Goal: Navigation & Orientation: Find specific page/section

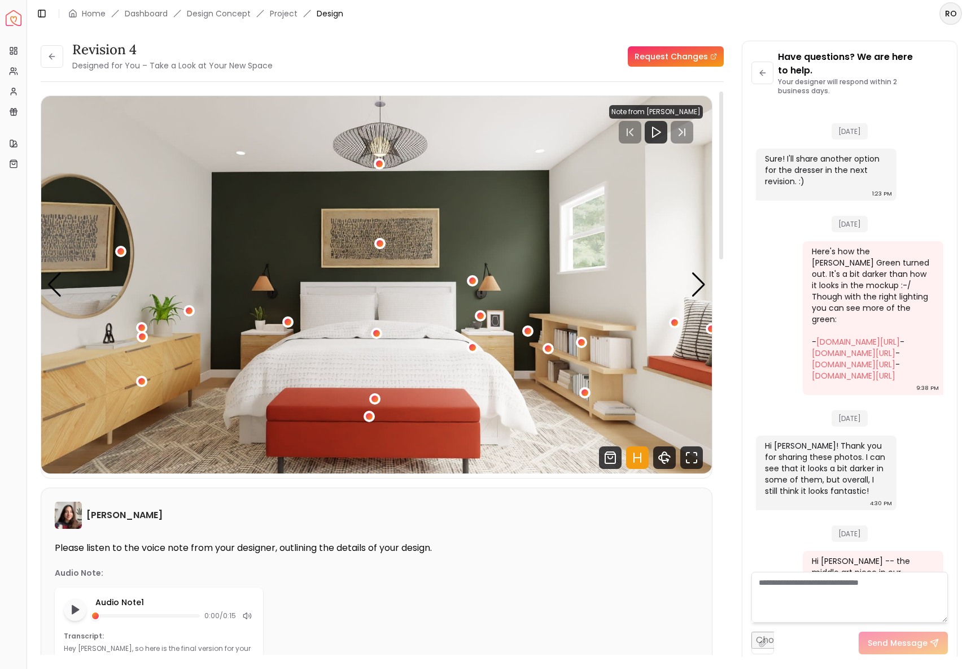
scroll to position [3586, 0]
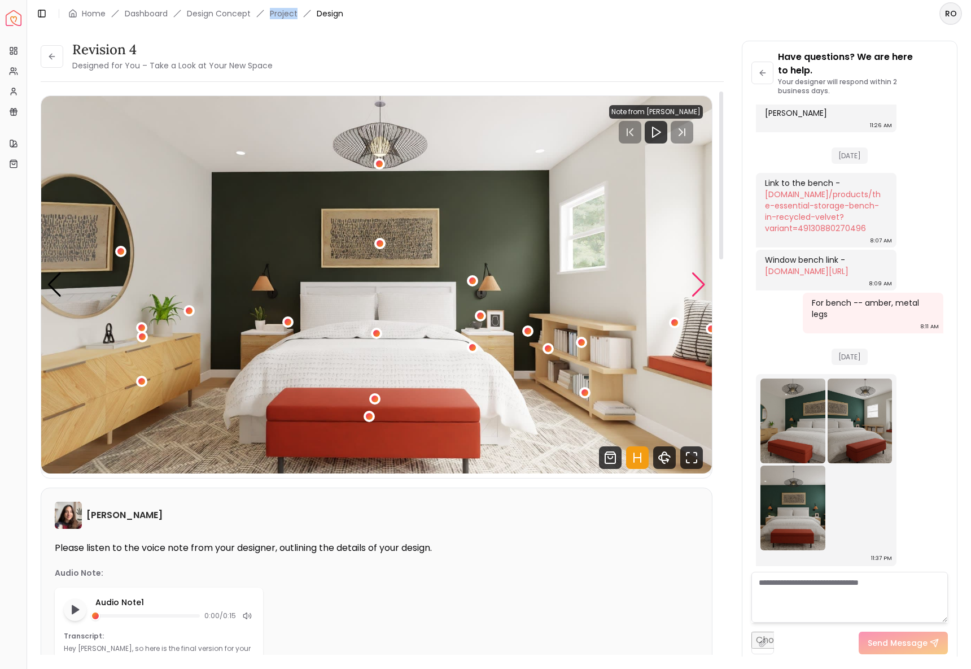
click at [699, 287] on div "Next slide" at bounding box center [698, 284] width 15 height 25
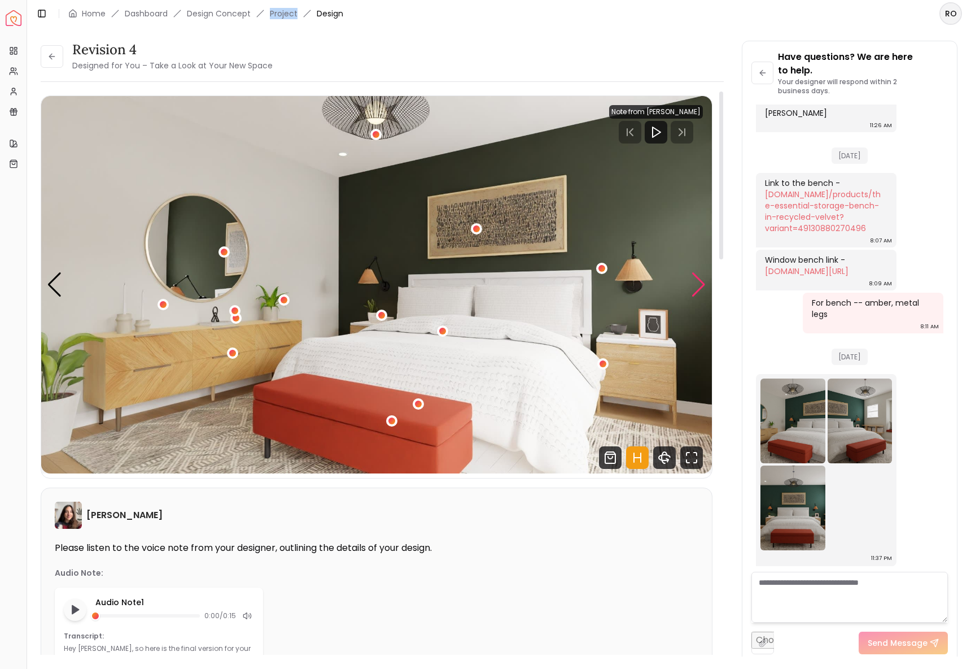
click at [699, 287] on div "Next slide" at bounding box center [698, 284] width 15 height 25
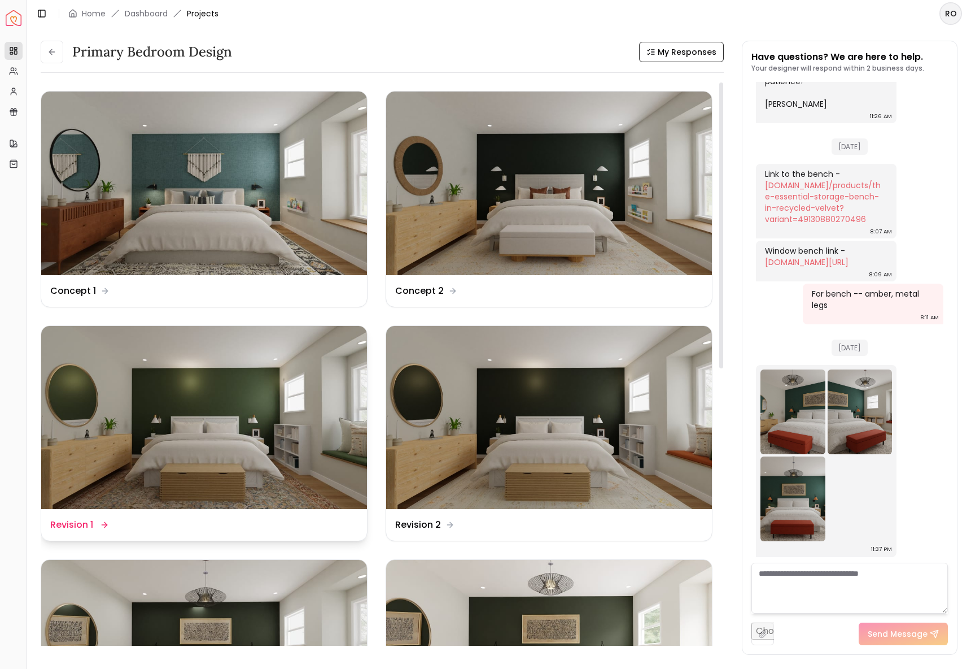
click at [296, 396] on img at bounding box center [204, 418] width 326 height 184
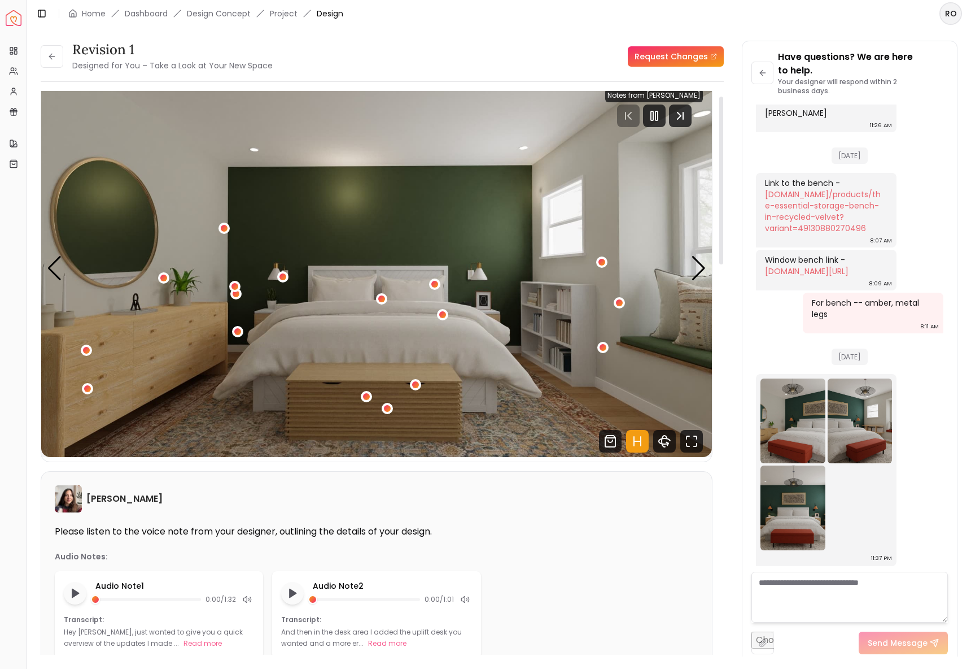
scroll to position [17, 0]
click at [665, 114] on div at bounding box center [654, 115] width 23 height 23
click at [694, 273] on div "Next slide" at bounding box center [698, 267] width 15 height 25
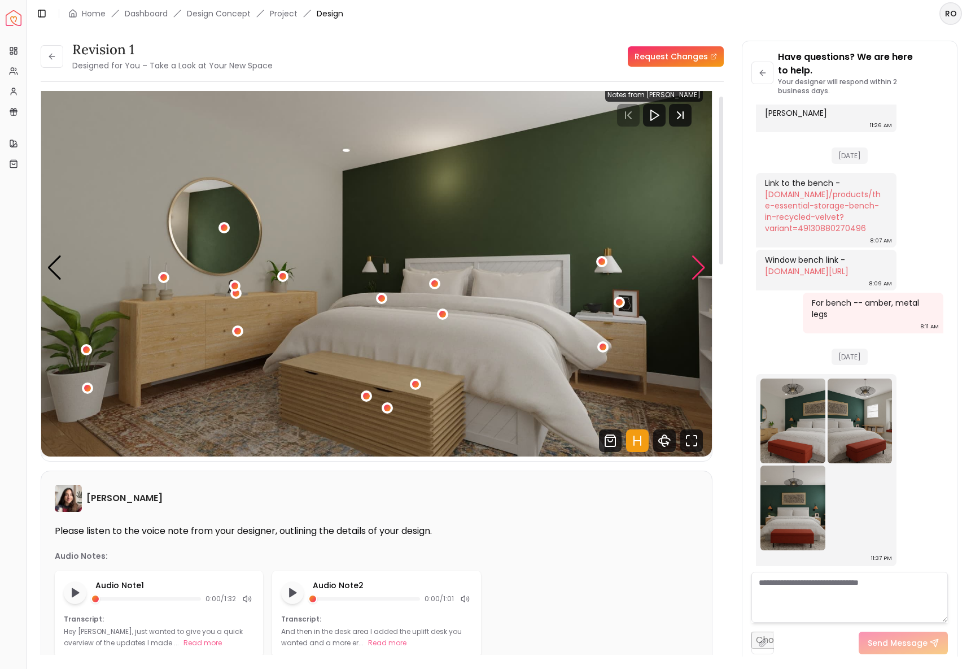
click at [696, 272] on div "Next slide" at bounding box center [698, 267] width 15 height 25
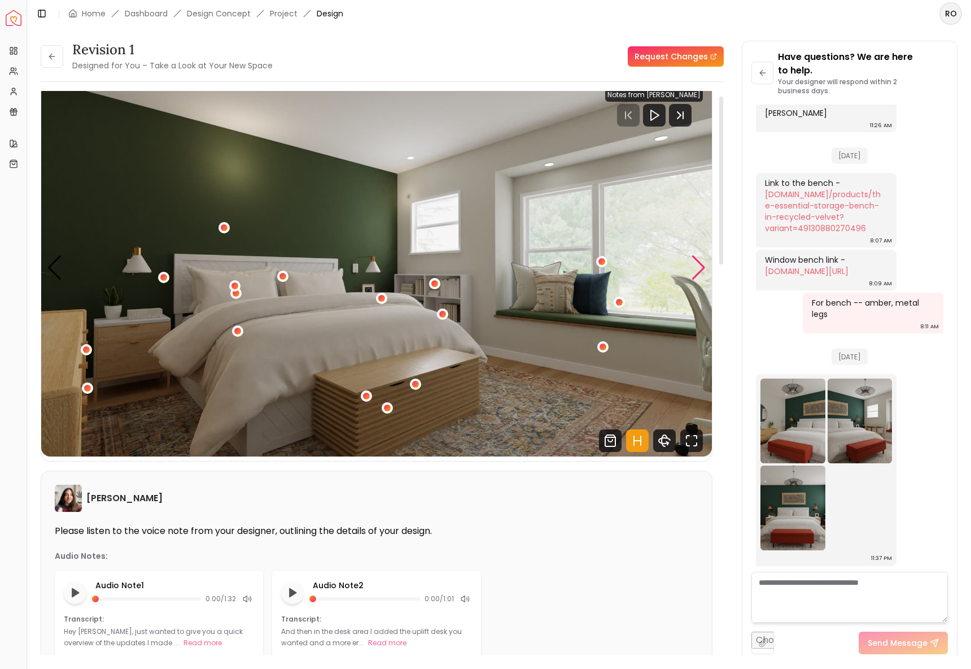
click at [696, 272] on div "Next slide" at bounding box center [698, 267] width 15 height 25
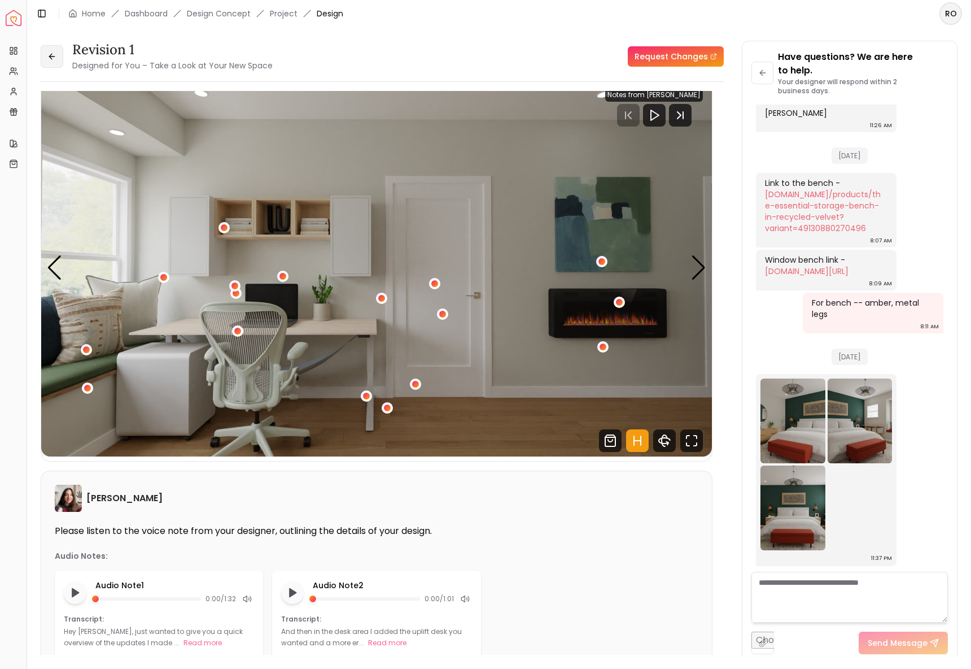
click at [55, 60] on icon at bounding box center [51, 56] width 9 height 9
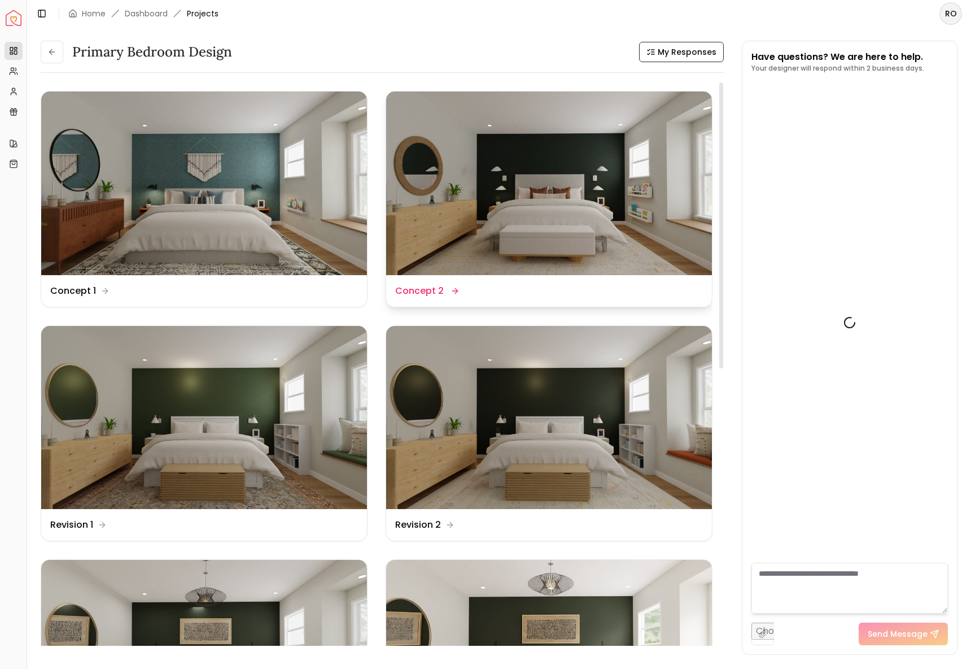
click at [505, 159] on img at bounding box center [549, 183] width 326 height 184
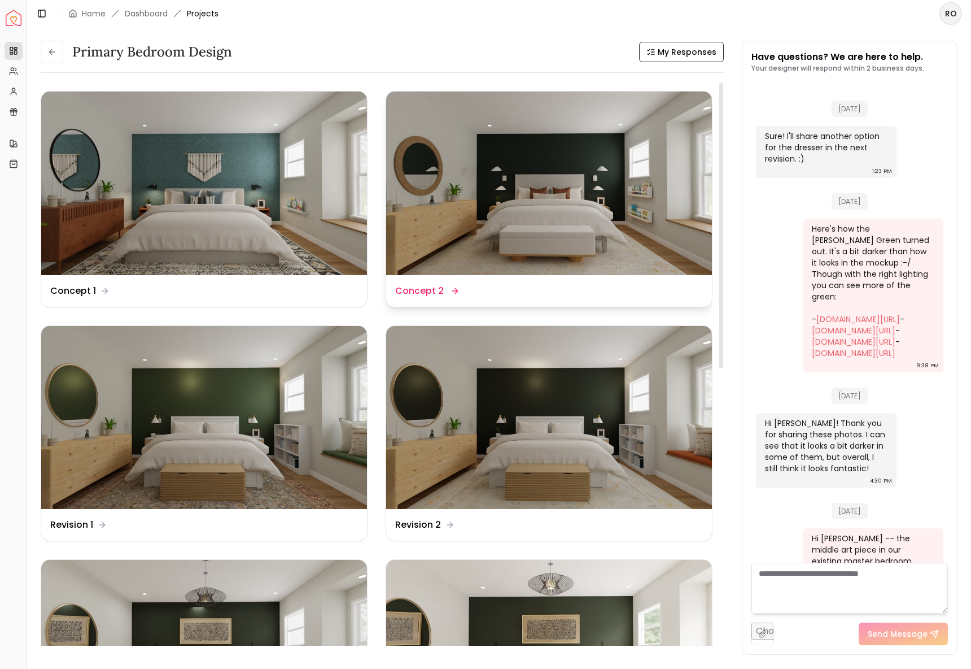
scroll to position [3586, 0]
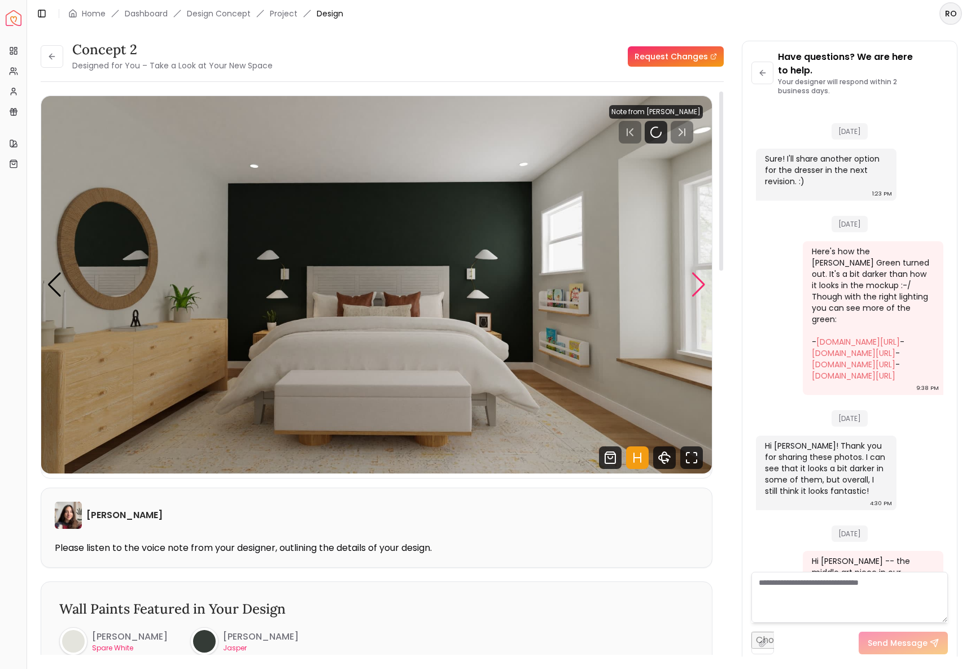
scroll to position [3586, 0]
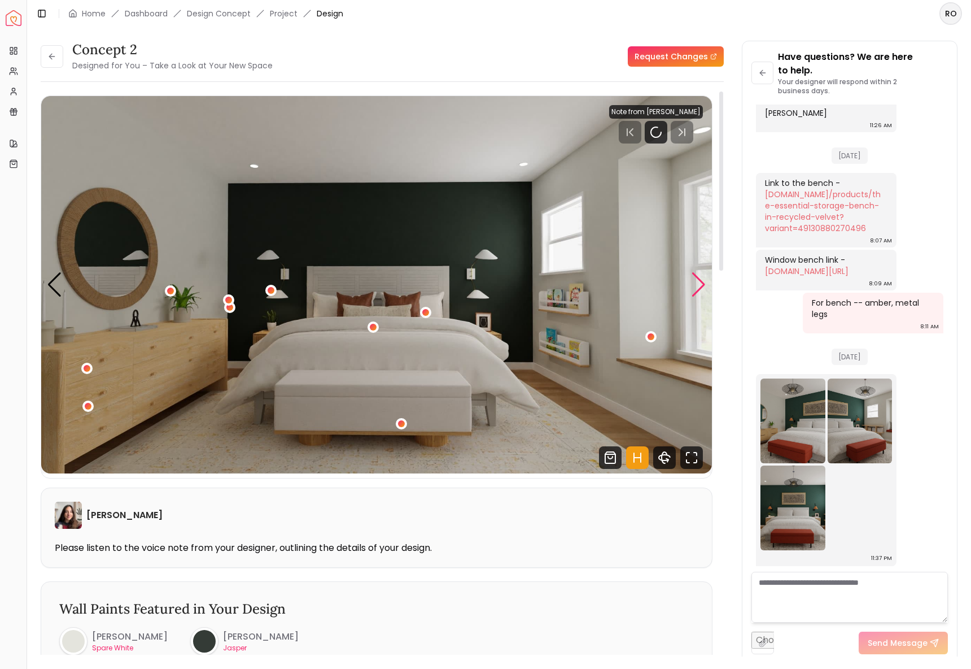
click at [703, 284] on div "Next slide" at bounding box center [698, 284] width 15 height 25
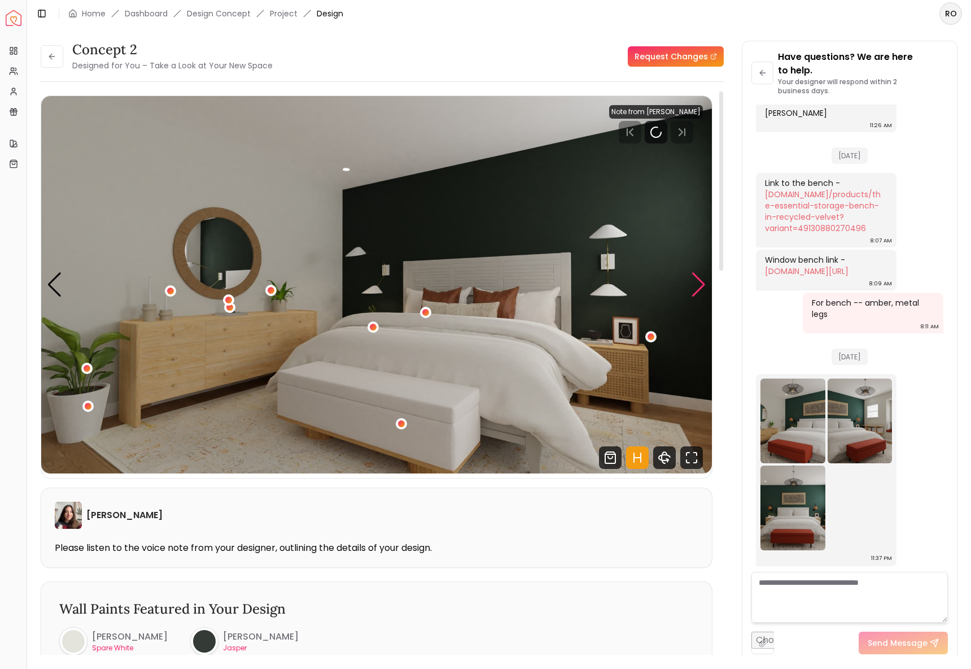
click at [703, 284] on div "Next slide" at bounding box center [698, 284] width 15 height 25
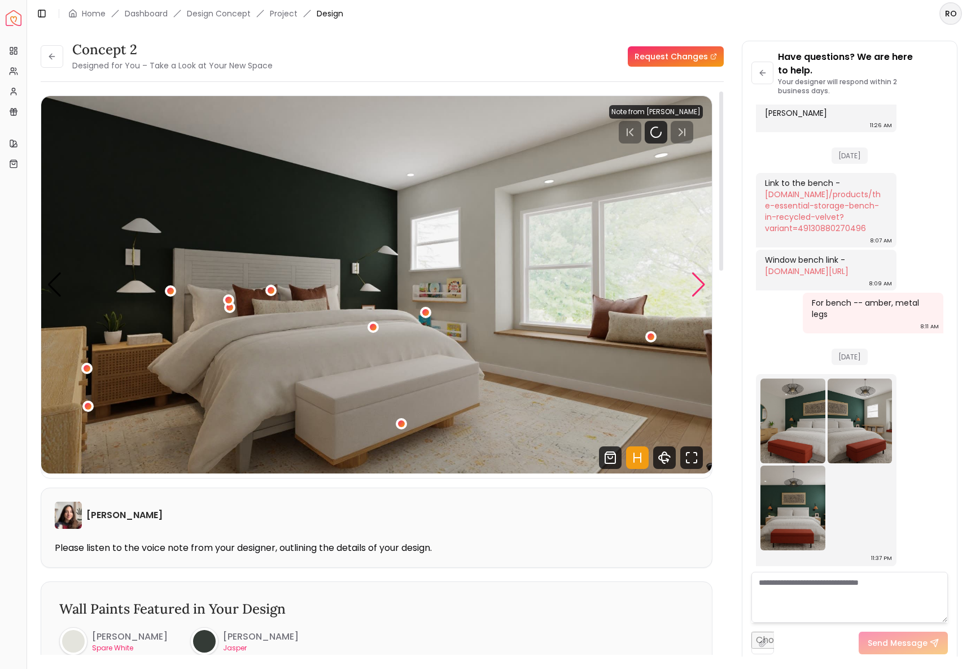
click at [703, 284] on div "Next slide" at bounding box center [698, 284] width 15 height 25
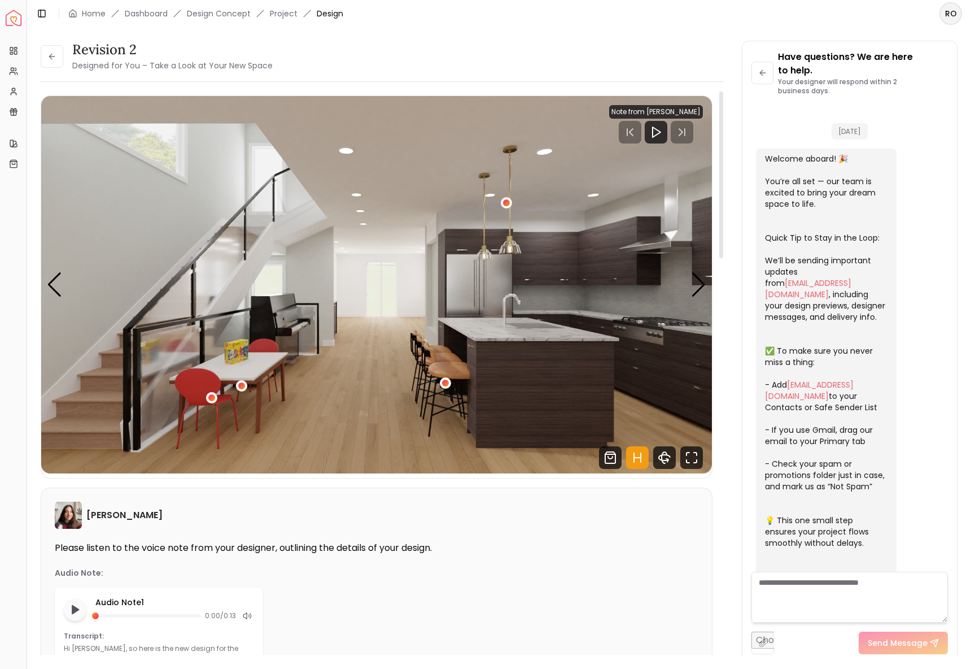
scroll to position [3775, 0]
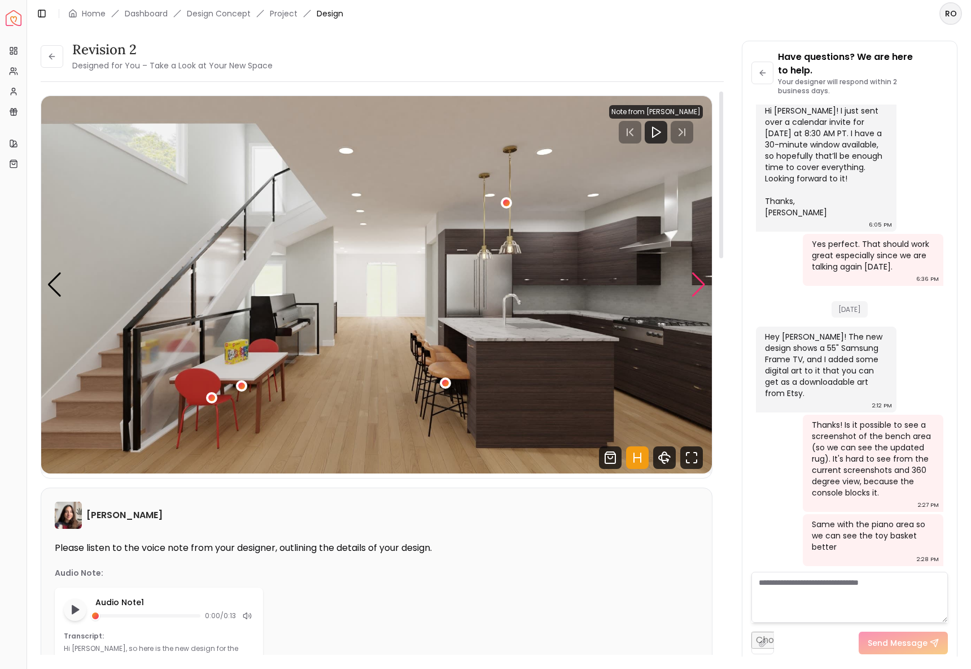
click at [698, 280] on div "Next slide" at bounding box center [698, 284] width 15 height 25
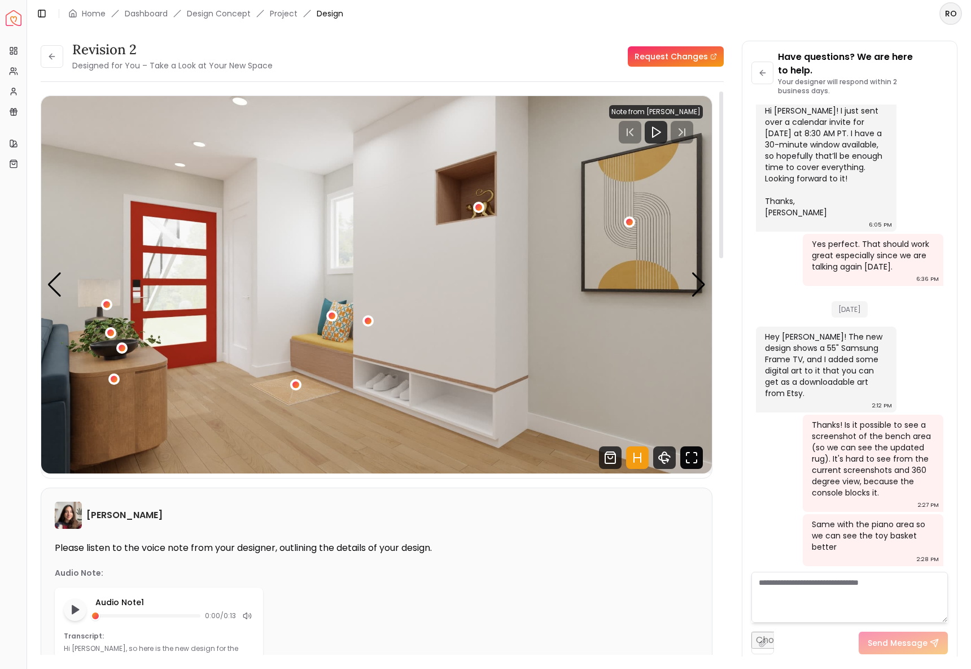
click at [688, 462] on icon "Fullscreen" at bounding box center [692, 457] width 23 height 23
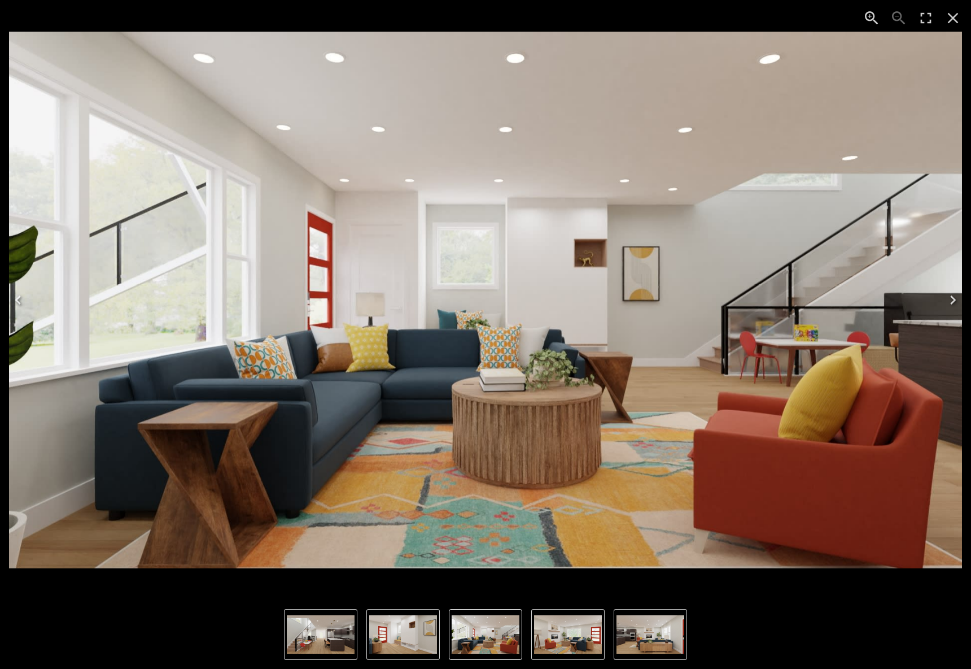
click at [954, 302] on icon "Next" at bounding box center [953, 300] width 18 height 18
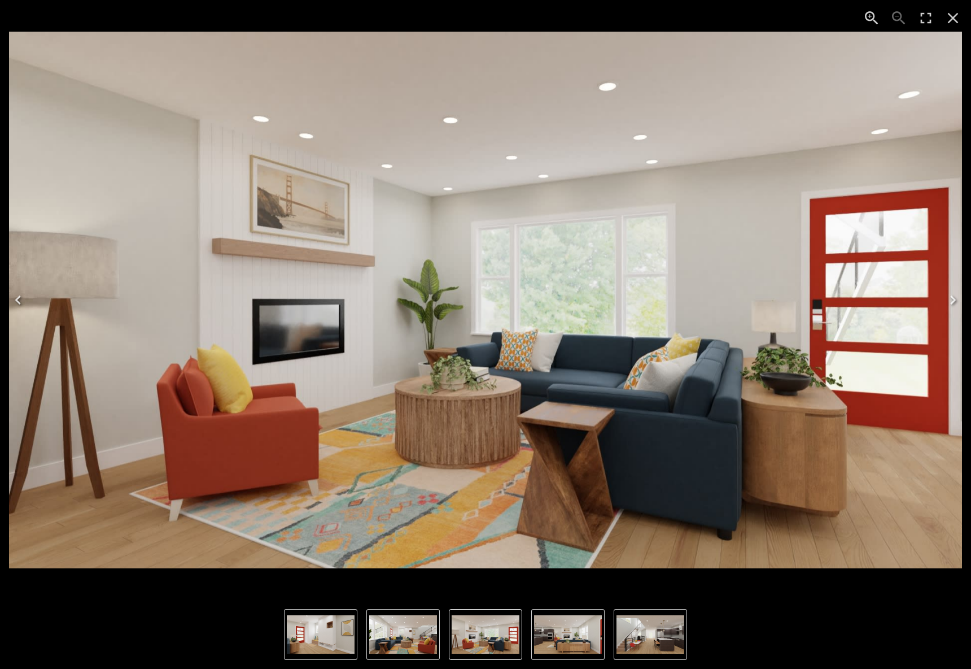
click at [954, 302] on icon "Next" at bounding box center [953, 300] width 18 height 18
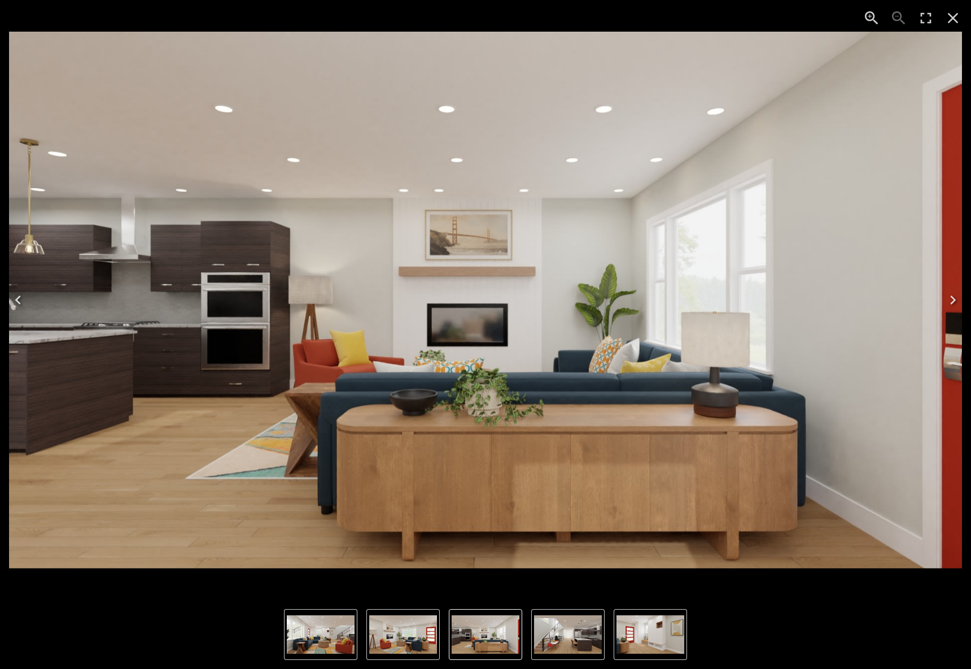
click at [954, 302] on icon "Next" at bounding box center [953, 300] width 18 height 18
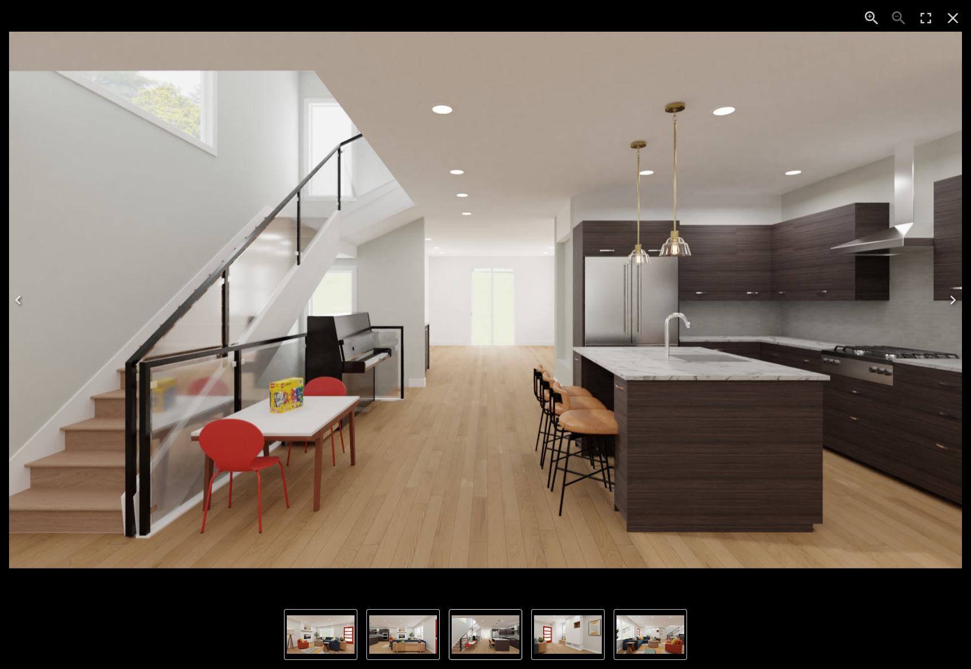
click at [954, 302] on icon "Next" at bounding box center [953, 300] width 18 height 18
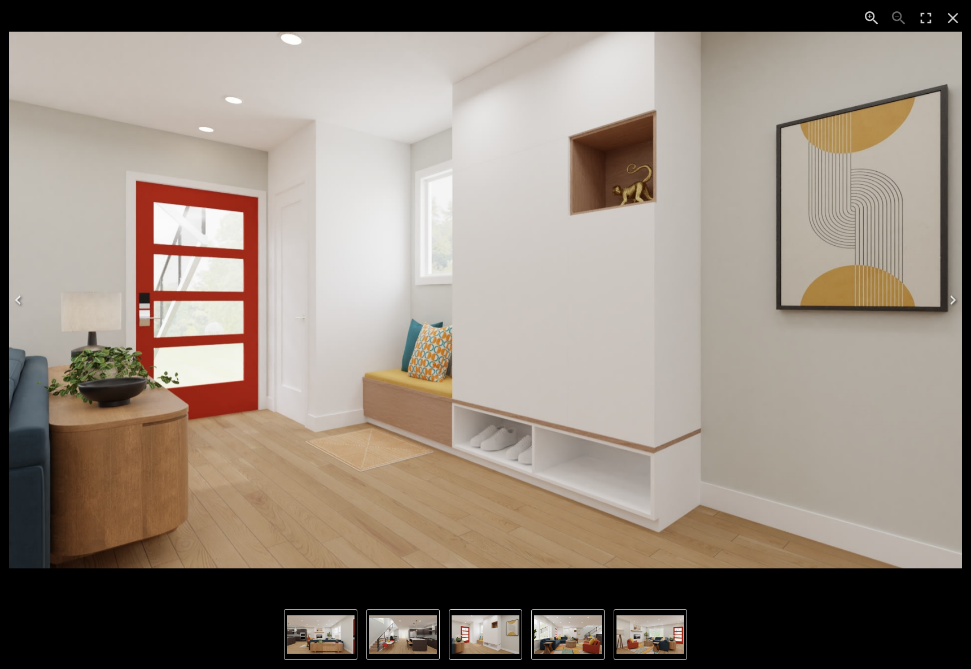
click at [960, 19] on icon "Close" at bounding box center [953, 18] width 18 height 18
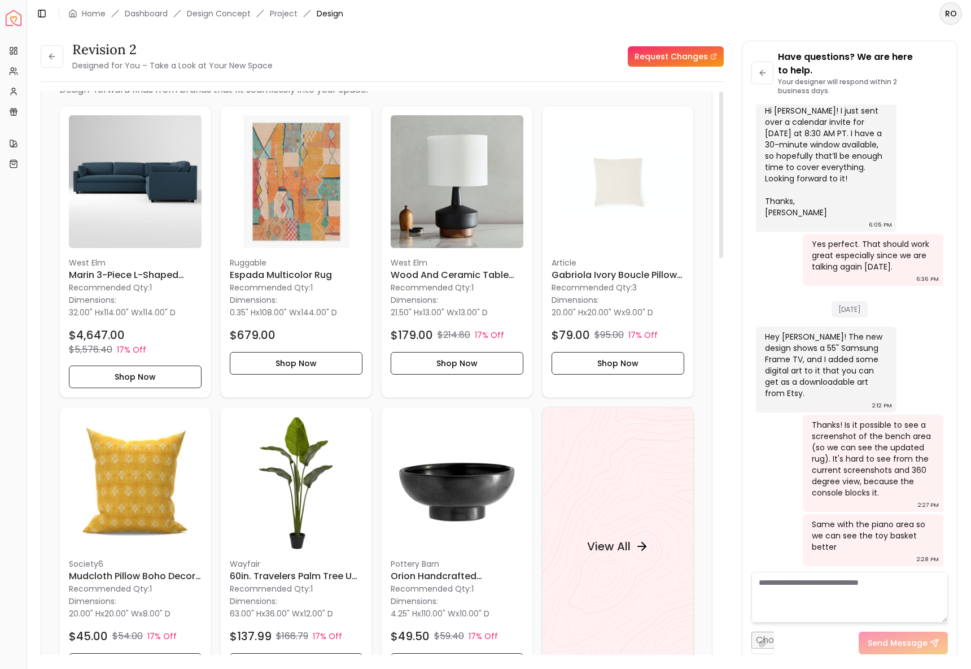
scroll to position [0, 0]
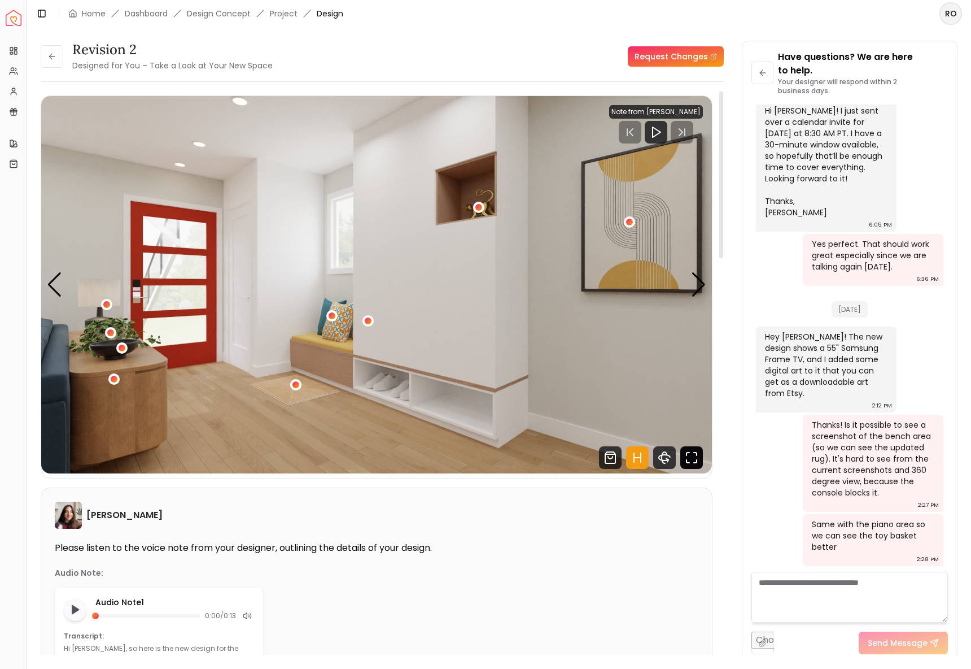
click at [683, 455] on icon "Fullscreen" at bounding box center [692, 457] width 23 height 23
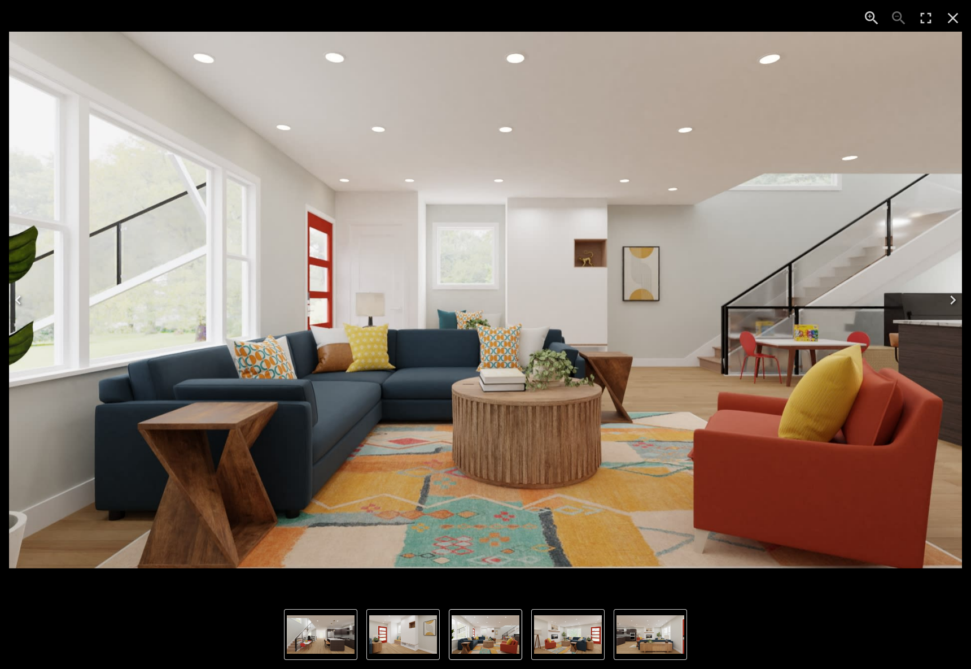
click at [948, 298] on icon "Next" at bounding box center [953, 300] width 18 height 18
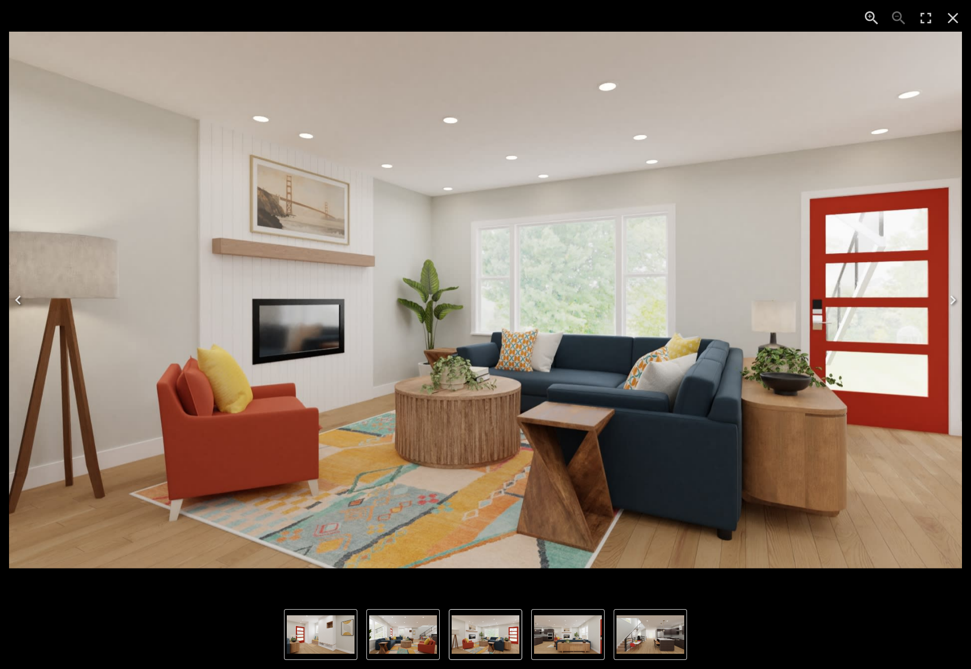
click at [948, 298] on icon "Next" at bounding box center [953, 300] width 18 height 18
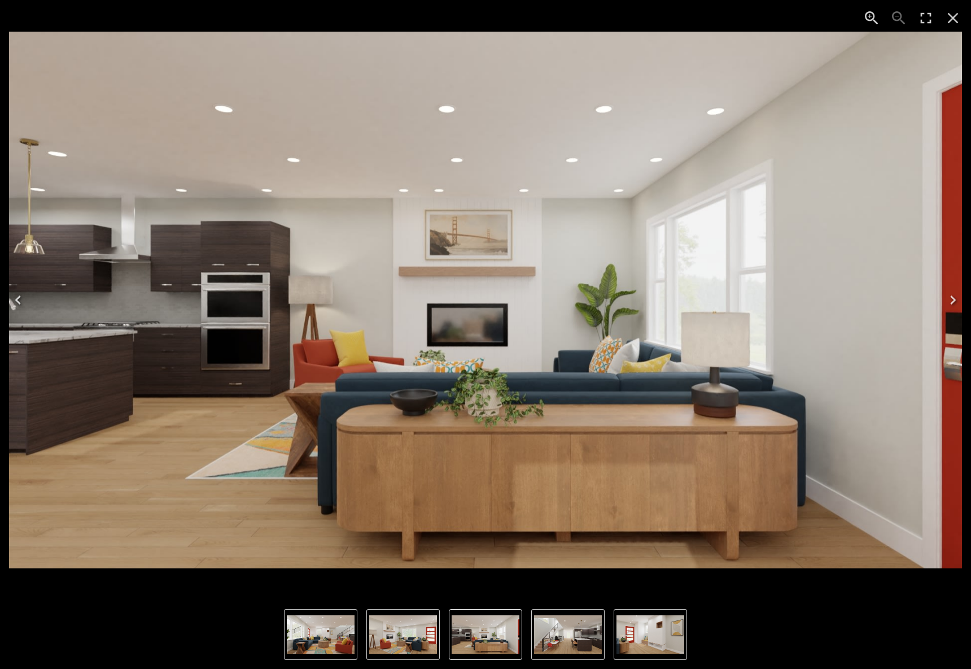
click at [948, 298] on icon "Next" at bounding box center [953, 300] width 18 height 18
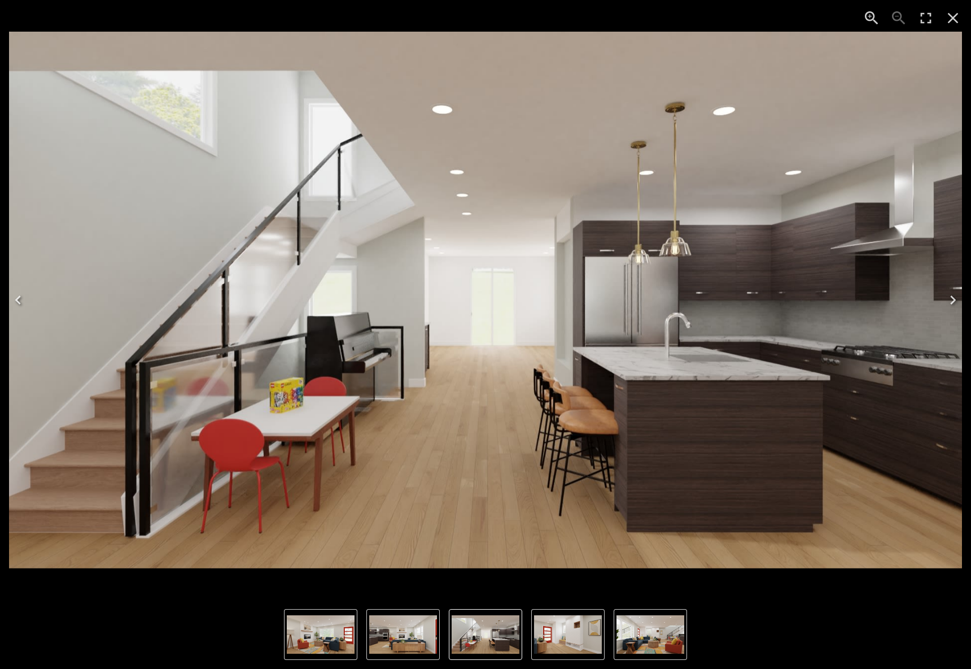
click at [956, 303] on icon "Next" at bounding box center [953, 300] width 18 height 18
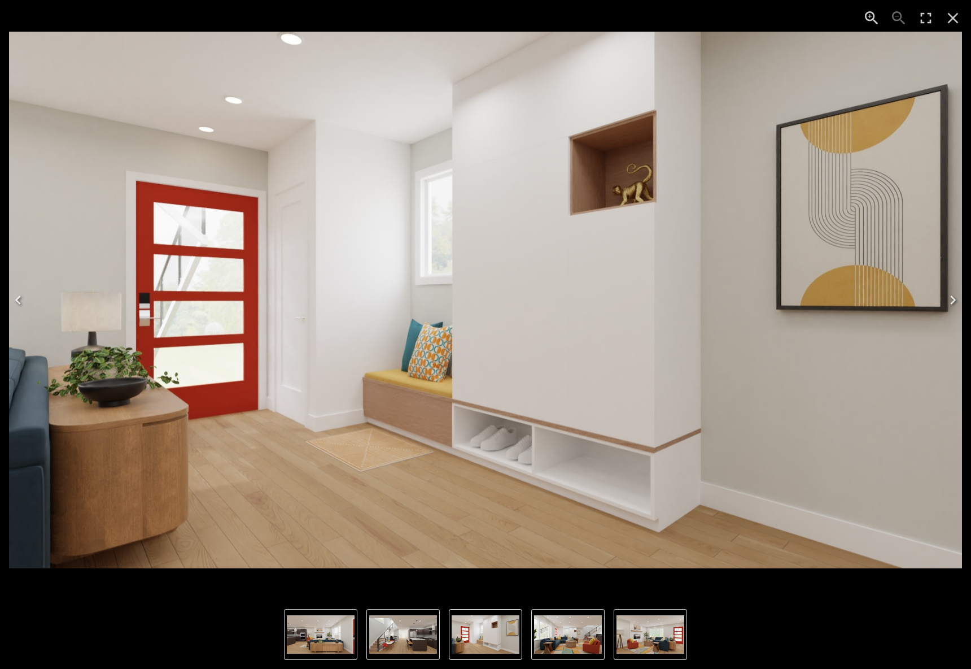
click at [948, 20] on icon "Close" at bounding box center [953, 18] width 18 height 18
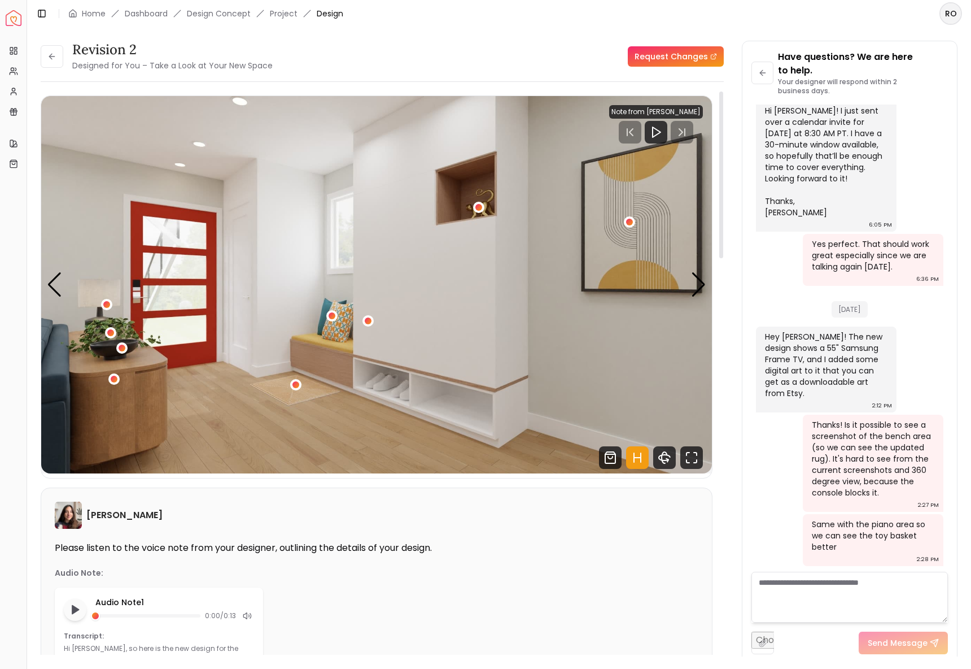
click at [708, 265] on img "5 / 5" at bounding box center [376, 284] width 671 height 377
click at [706, 277] on div "Next slide" at bounding box center [698, 284] width 15 height 25
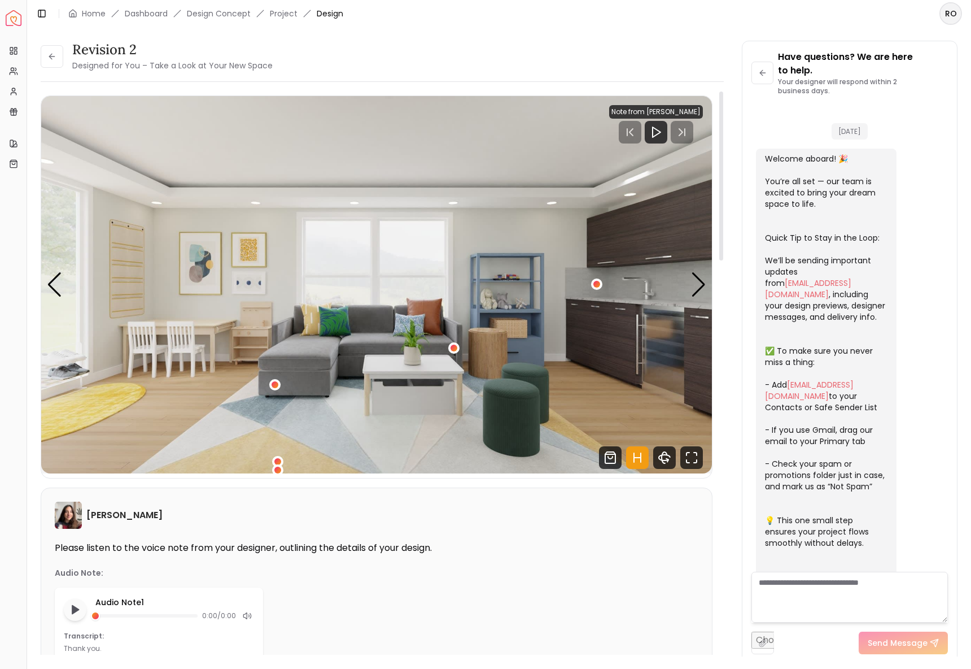
scroll to position [1071, 0]
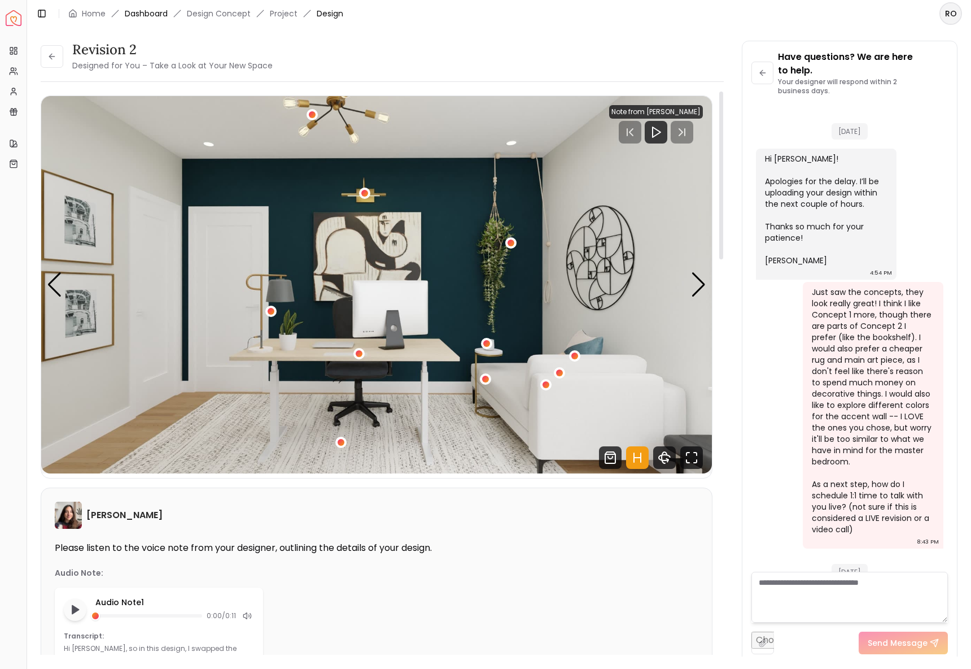
scroll to position [3104, 0]
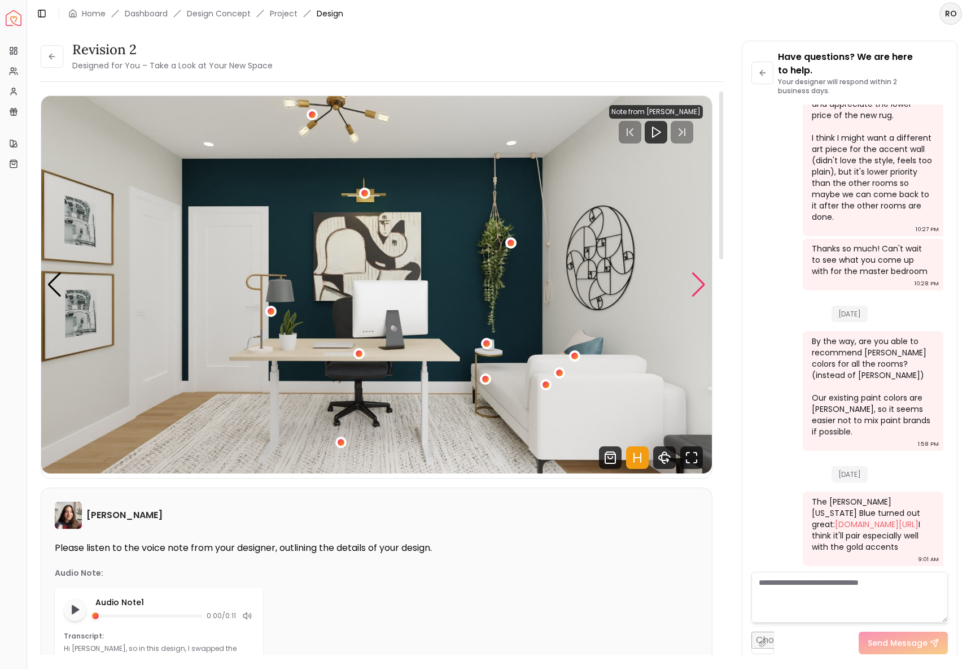
click at [703, 278] on div "Next slide" at bounding box center [698, 284] width 15 height 25
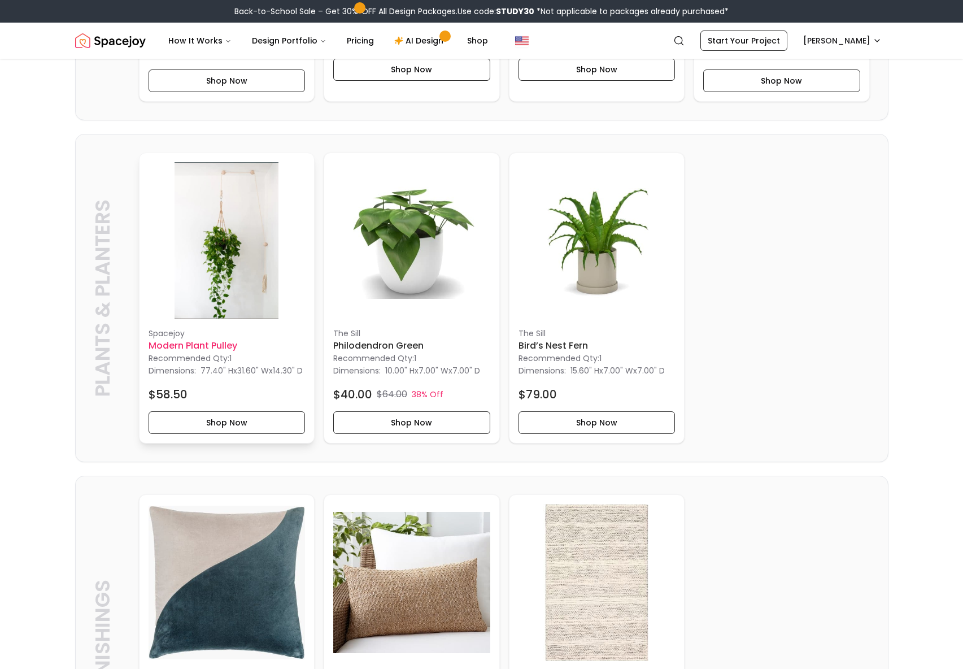
scroll to position [699, 0]
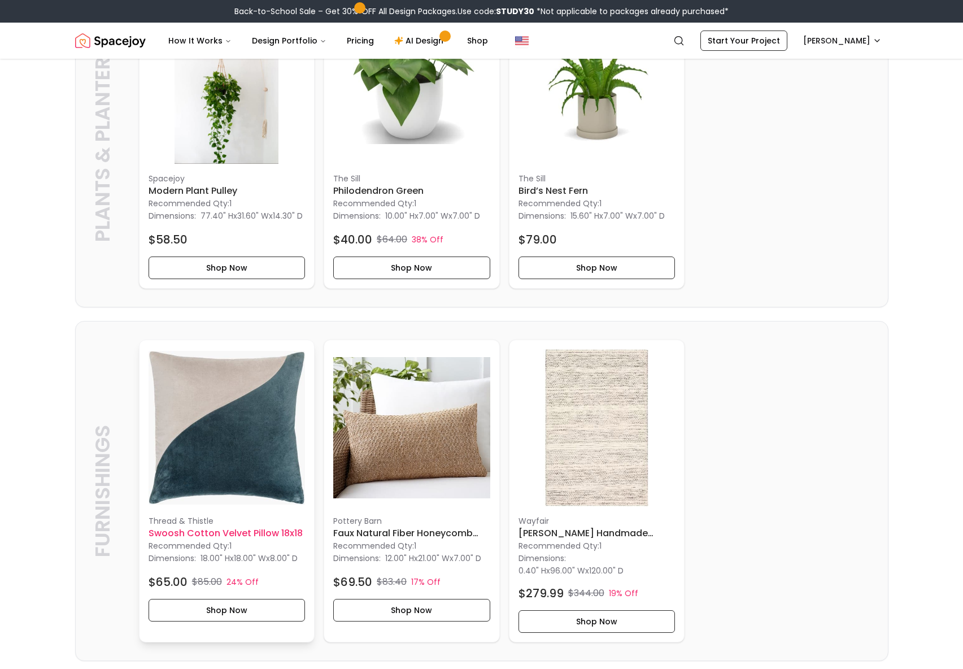
click at [252, 401] on img at bounding box center [227, 427] width 157 height 157
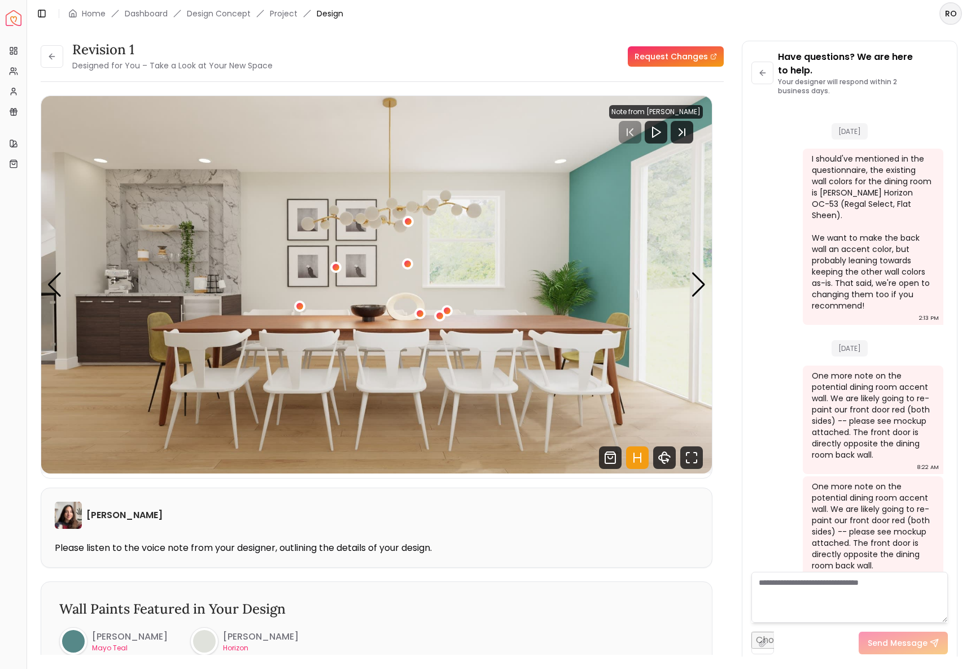
scroll to position [1615, 0]
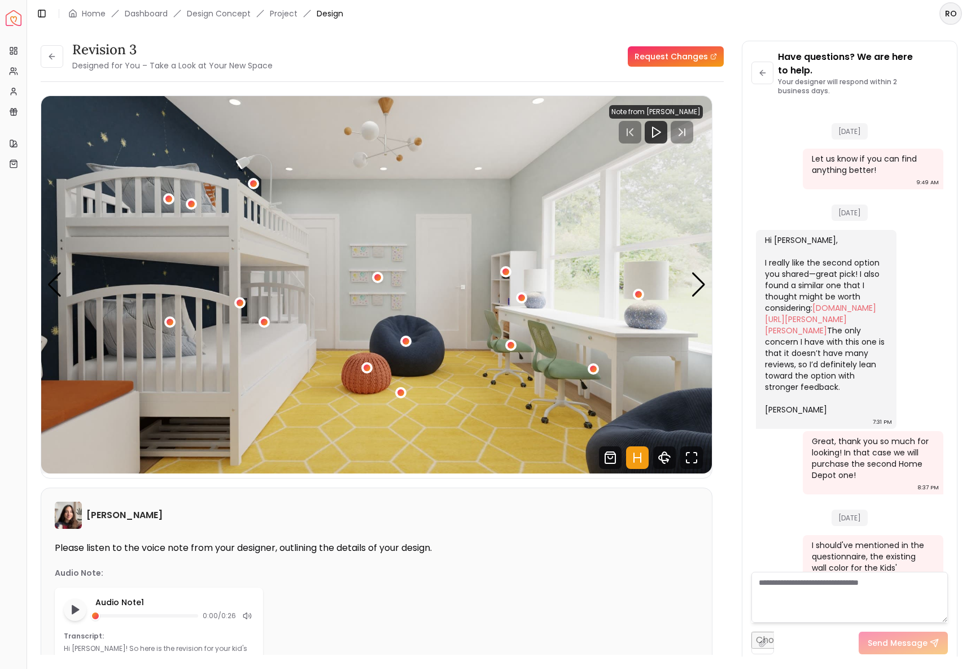
scroll to position [2585, 0]
